Goal: Task Accomplishment & Management: Manage account settings

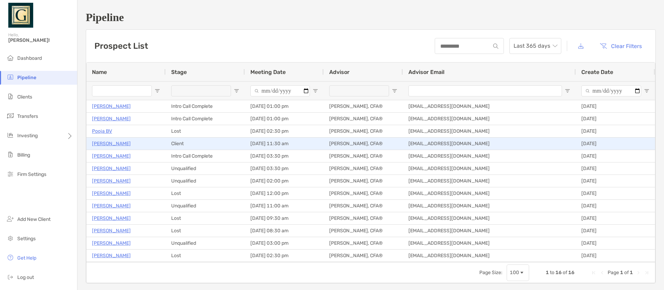
click at [110, 146] on p "[PERSON_NAME]" at bounding box center [111, 143] width 39 height 9
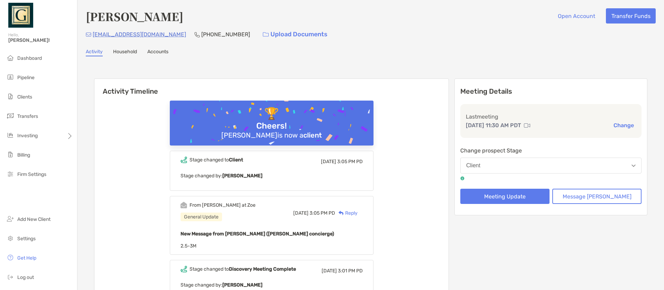
click at [122, 52] on link "Household" at bounding box center [125, 53] width 24 height 8
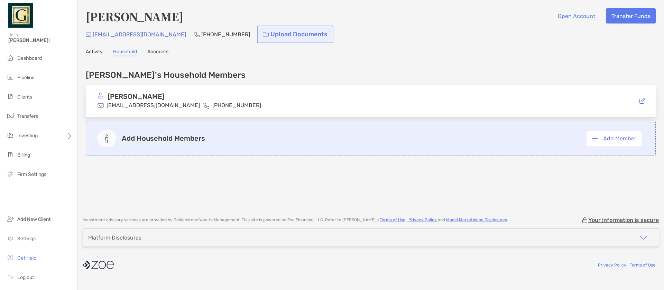
click at [258, 38] on link "Upload Documents" at bounding box center [295, 34] width 74 height 15
